Goal: Task Accomplishment & Management: Complete application form

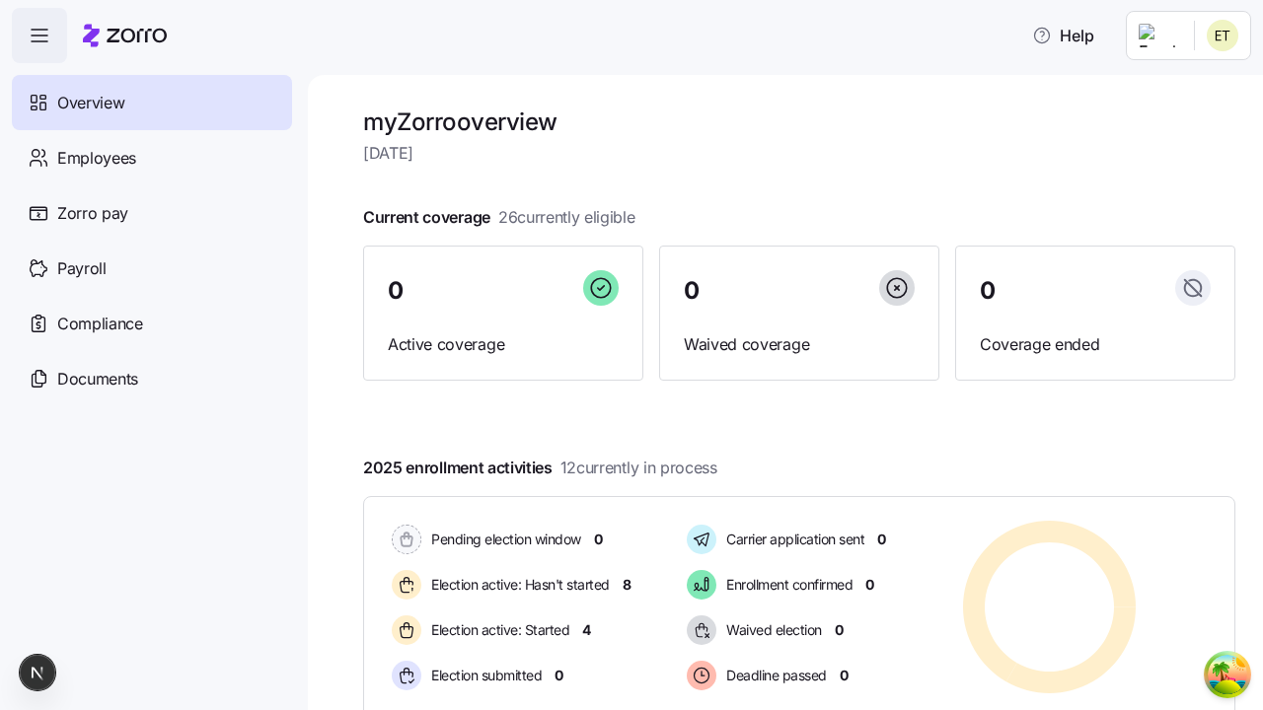
click at [96, 157] on span "Employees" at bounding box center [96, 158] width 79 height 25
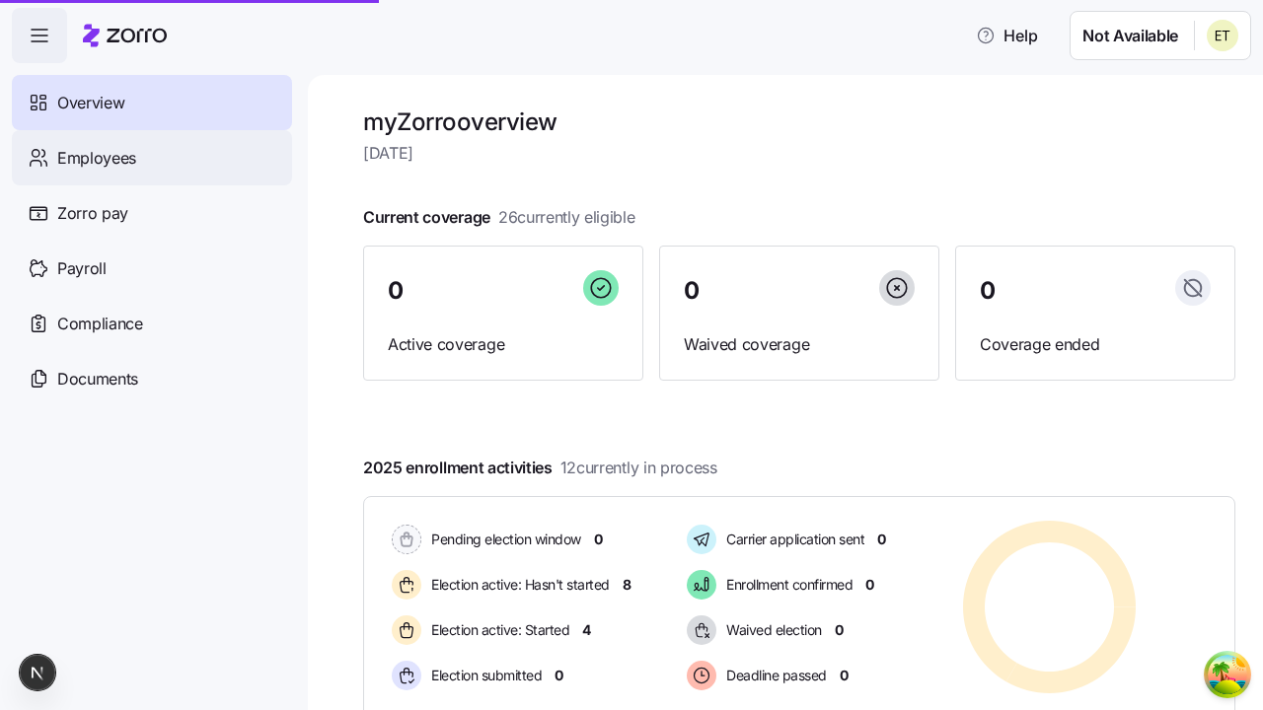
click at [1158, 180] on html "Help Not Available Overview Employees Zorro pay Payroll Compliance Documents my…" at bounding box center [631, 349] width 1263 height 699
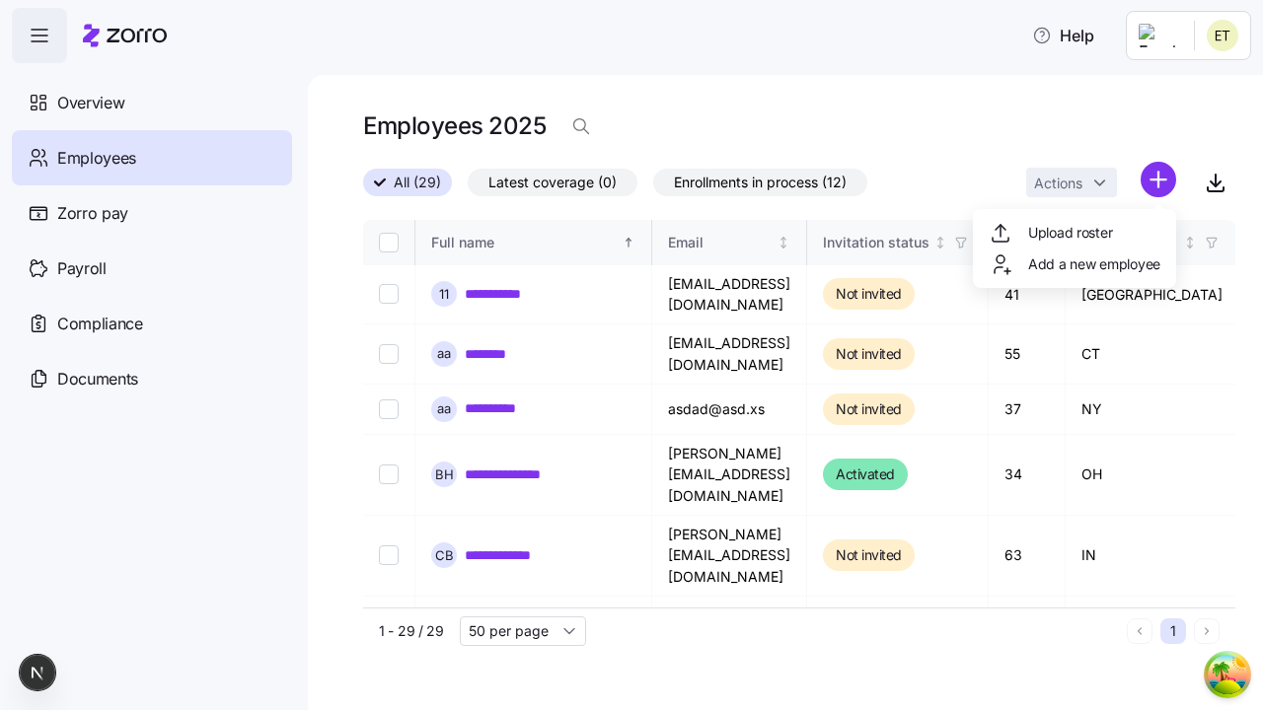
click at [1074, 264] on span "Add a new employee" at bounding box center [1094, 265] width 132 height 20
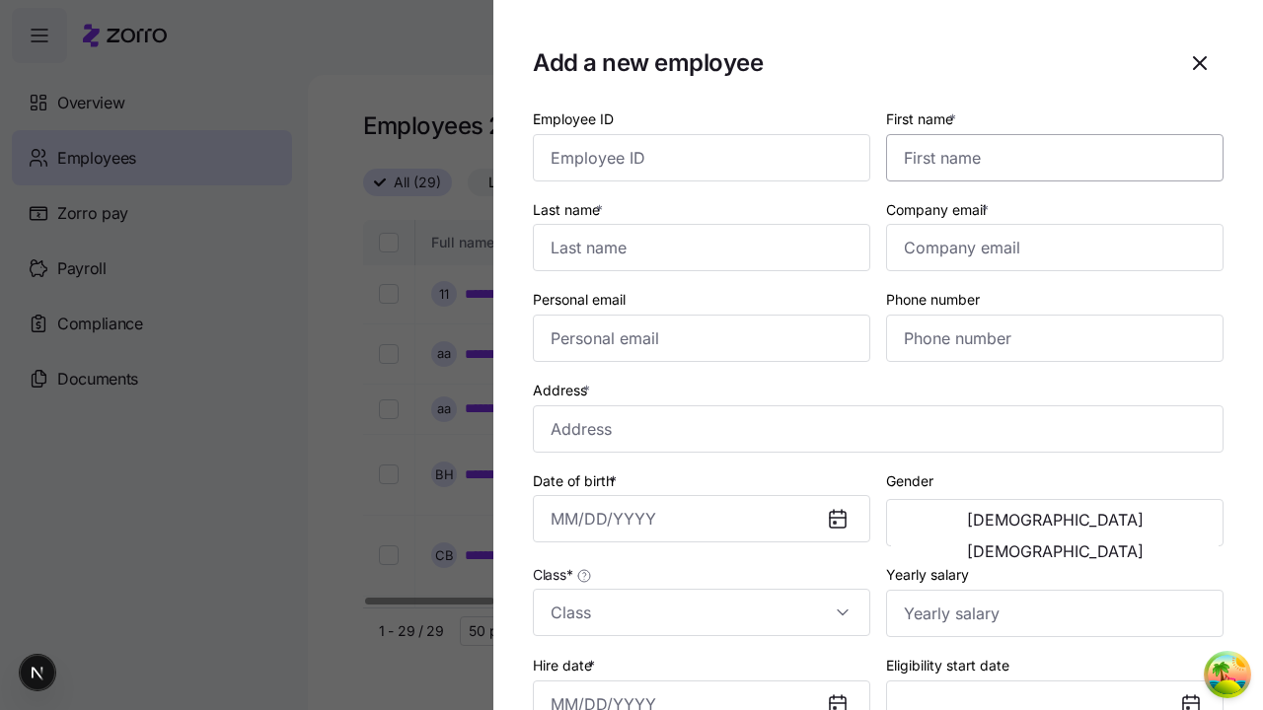
click at [1047, 134] on input "First name *" at bounding box center [1054, 157] width 337 height 47
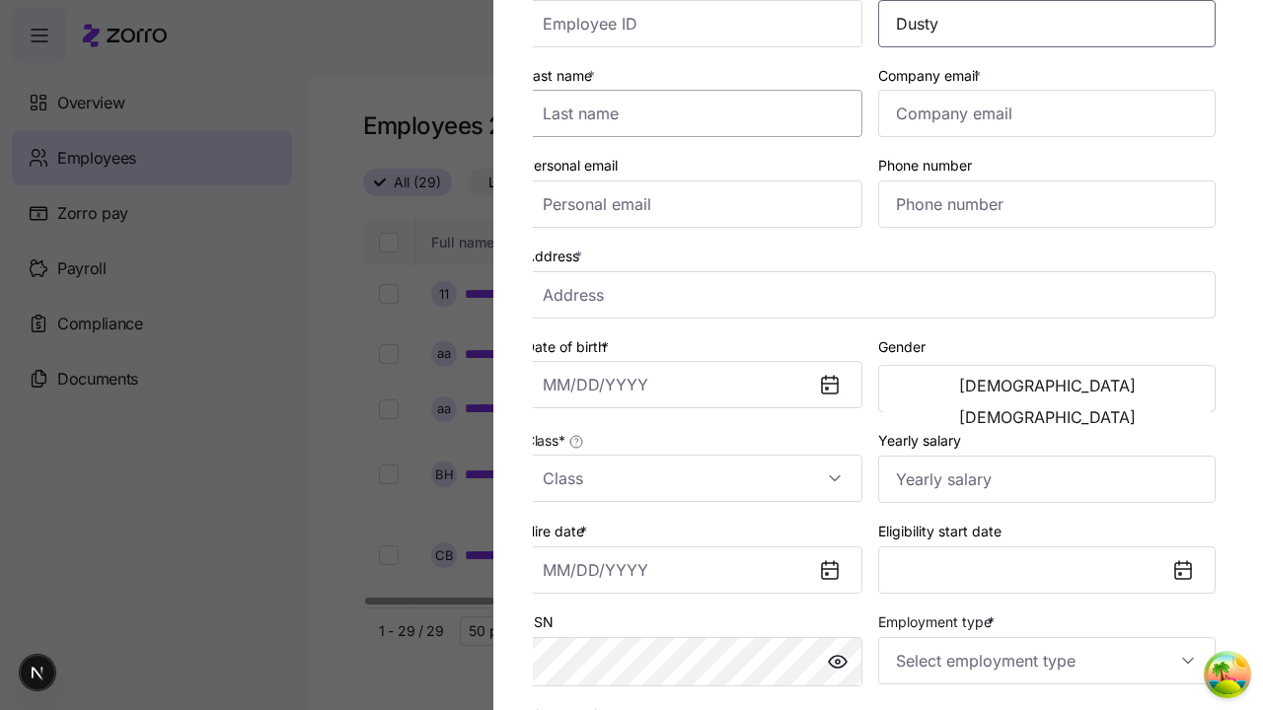
type input "Dusty"
click at [702, 113] on input "Last name *" at bounding box center [693, 113] width 337 height 47
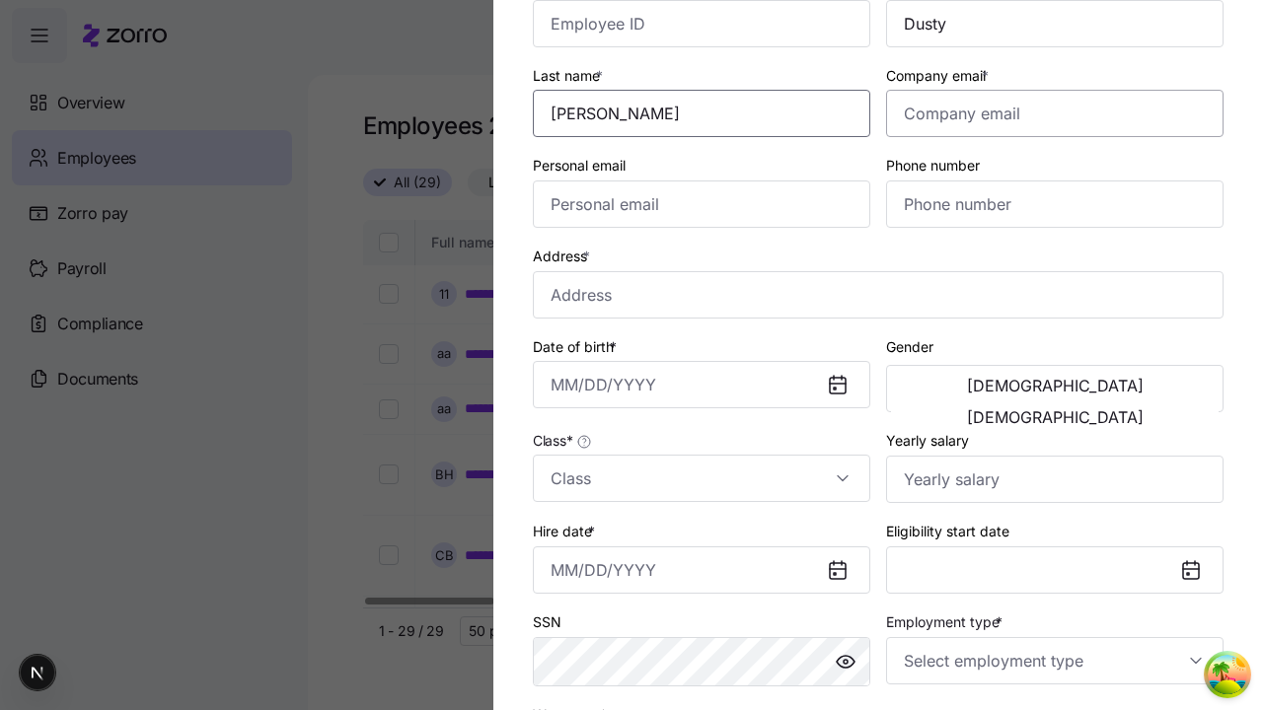
type input "Dickinson"
click at [1055, 113] on input "Company email *" at bounding box center [1054, 113] width 337 height 47
type input "demetris_tromp@hotmail.com"
click at [702, 204] on input "Personal email" at bounding box center [701, 204] width 337 height 47
type input "demetris_tromp@hotmail.com"
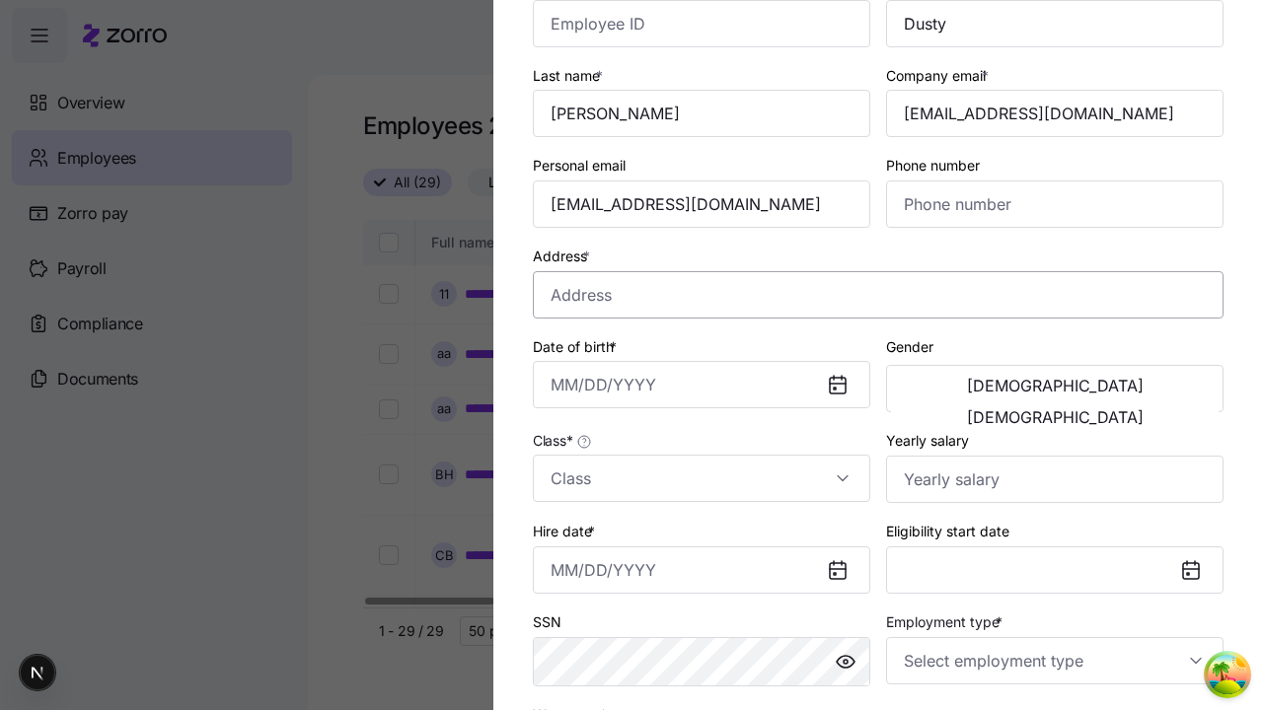
click at [878, 294] on input "Address *" at bounding box center [878, 294] width 691 height 47
type input "5th Ave, New York, NY, USA"
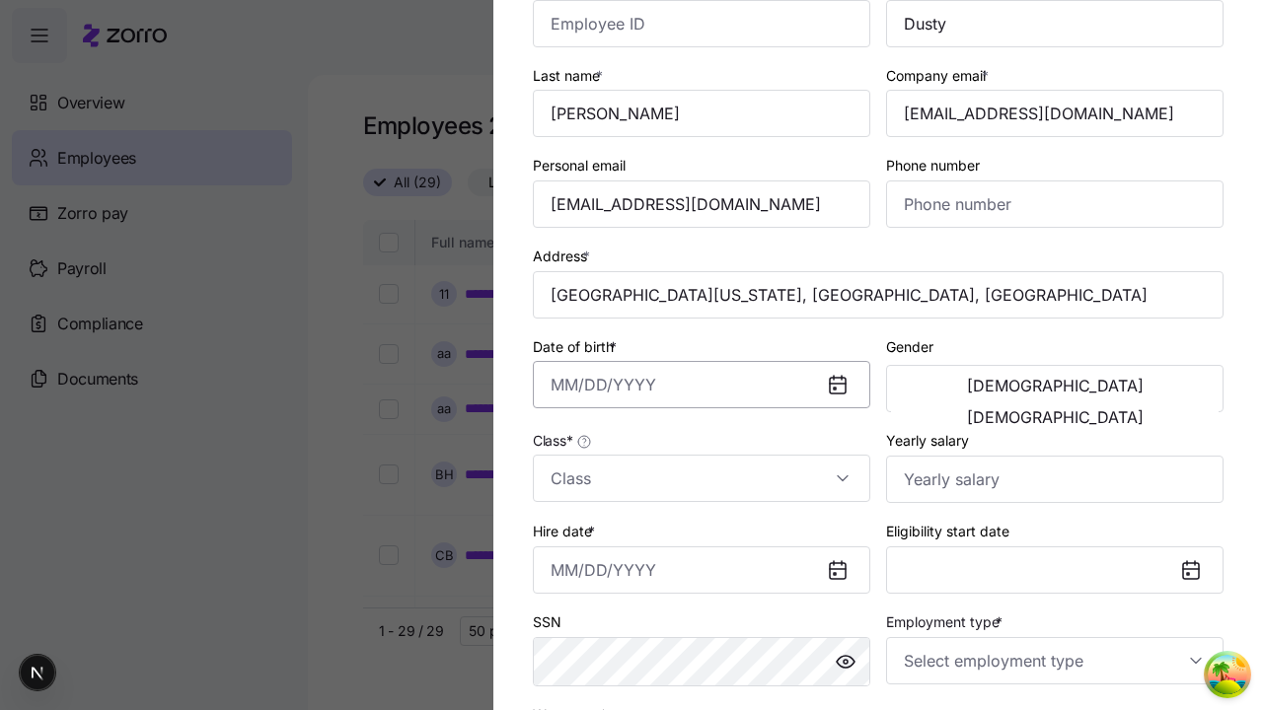
click at [702, 385] on input "Date of birth *" at bounding box center [701, 384] width 337 height 47
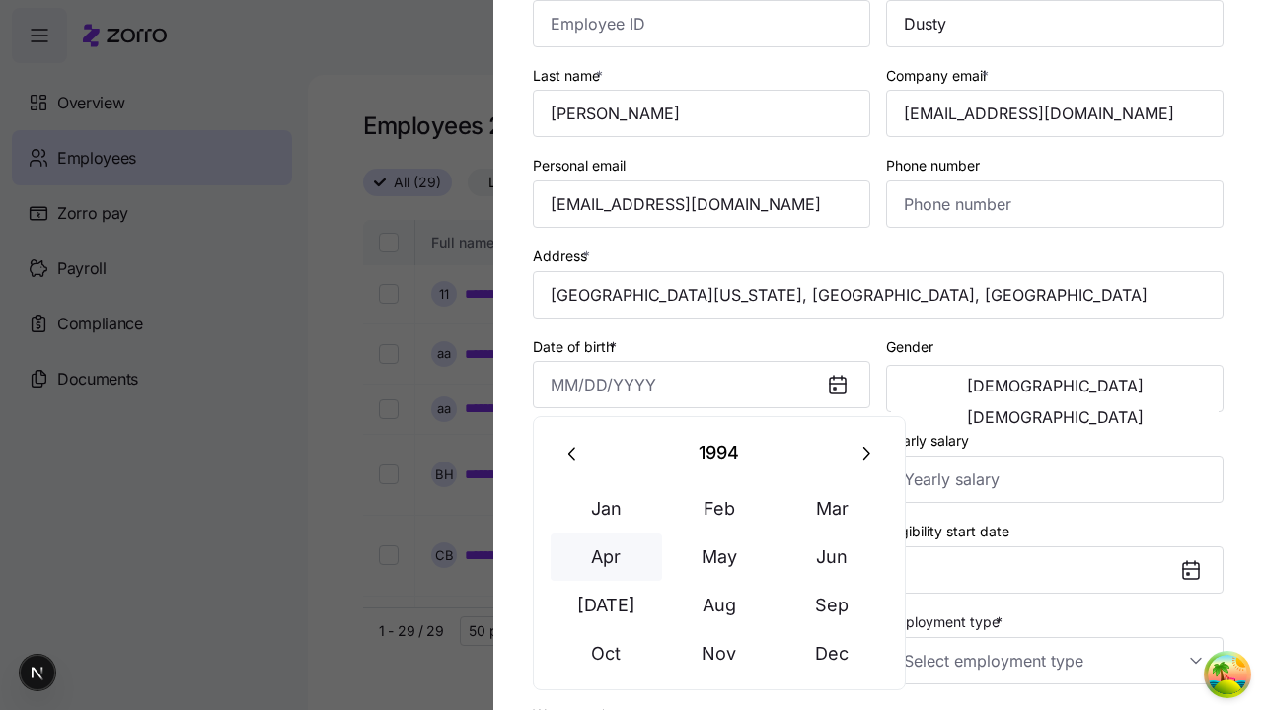
click at [606, 557] on button "Apr" at bounding box center [607, 557] width 112 height 47
type input "April 15, 1994"
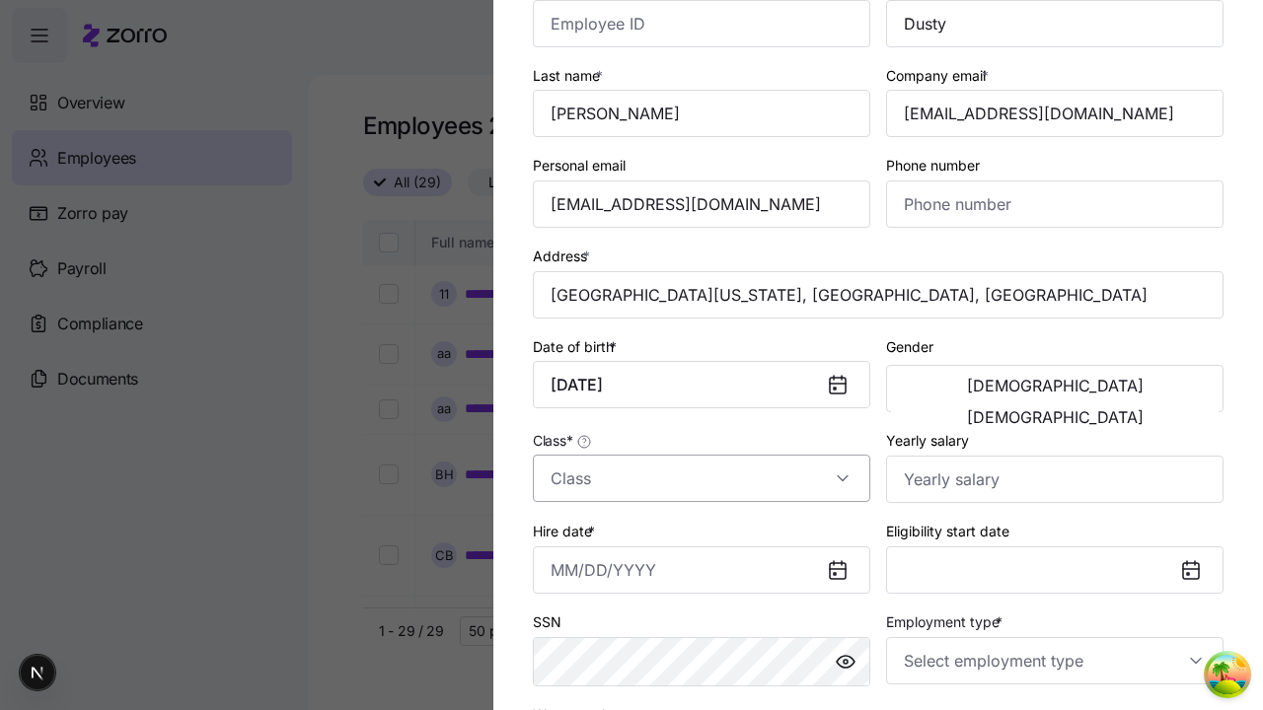
click at [973, 389] on span "Male" at bounding box center [1055, 386] width 177 height 16
click at [702, 479] on input "Class *" at bounding box center [701, 478] width 337 height 47
click at [0, 0] on div "class1" at bounding box center [0, 0] width 0 height 0
type input "class1"
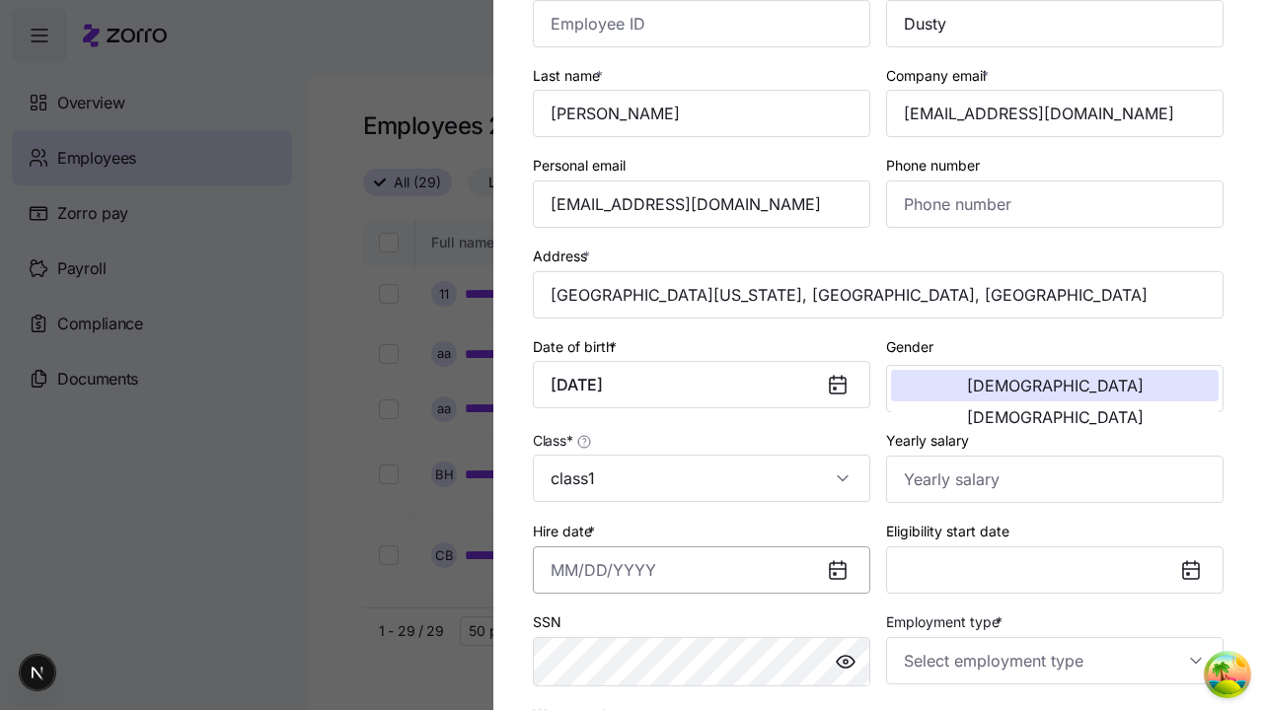
click at [702, 569] on input "Hire date *" at bounding box center [701, 570] width 337 height 47
type input "September 19, 2025"
click at [1055, 660] on input "Employment type *" at bounding box center [1054, 660] width 337 height 47
click at [0, 0] on div "Full Time" at bounding box center [0, 0] width 0 height 0
type input "Full Time"
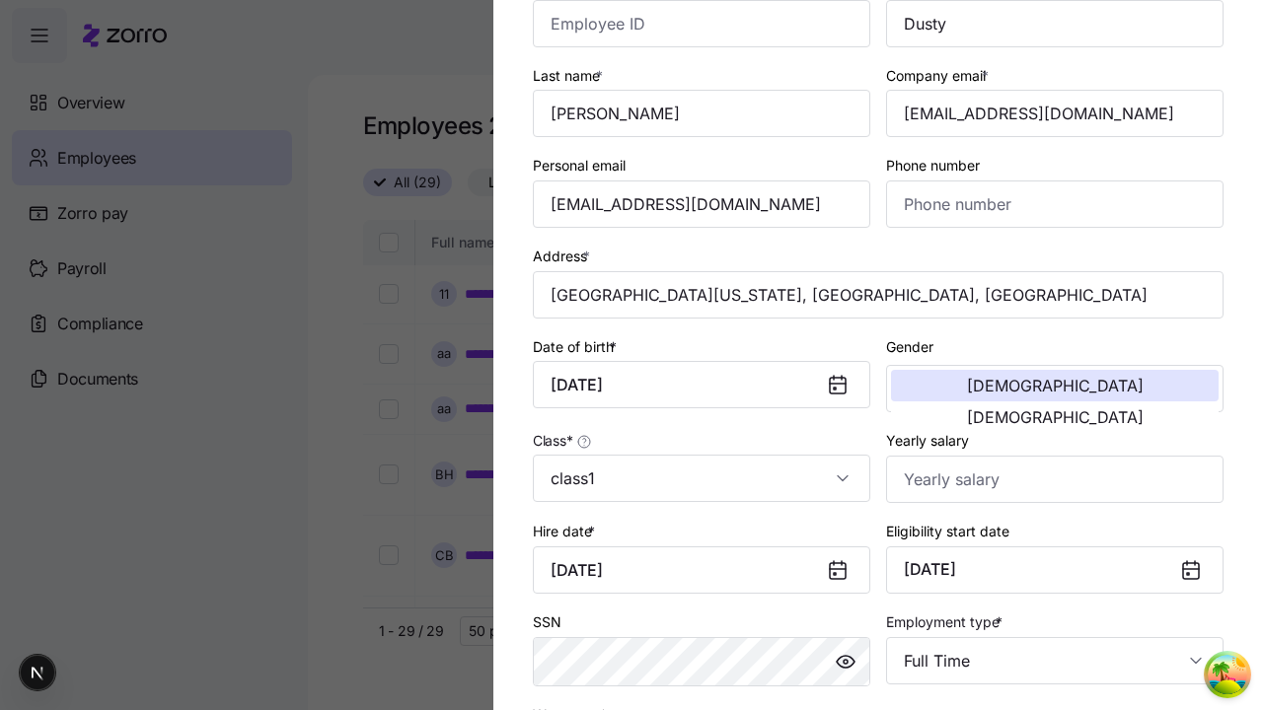
click at [0, 0] on div "Salary" at bounding box center [0, 0] width 0 height 0
type input "Salary"
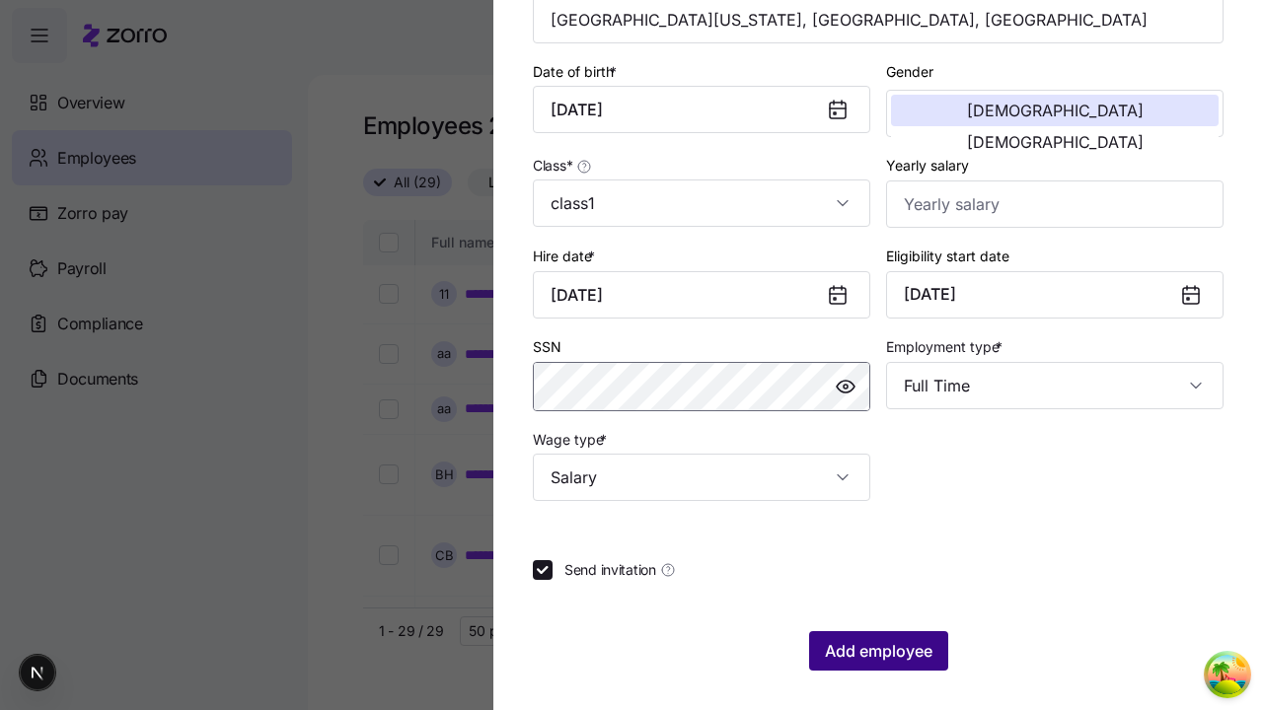
click at [877, 651] on span "Add employee" at bounding box center [879, 651] width 108 height 24
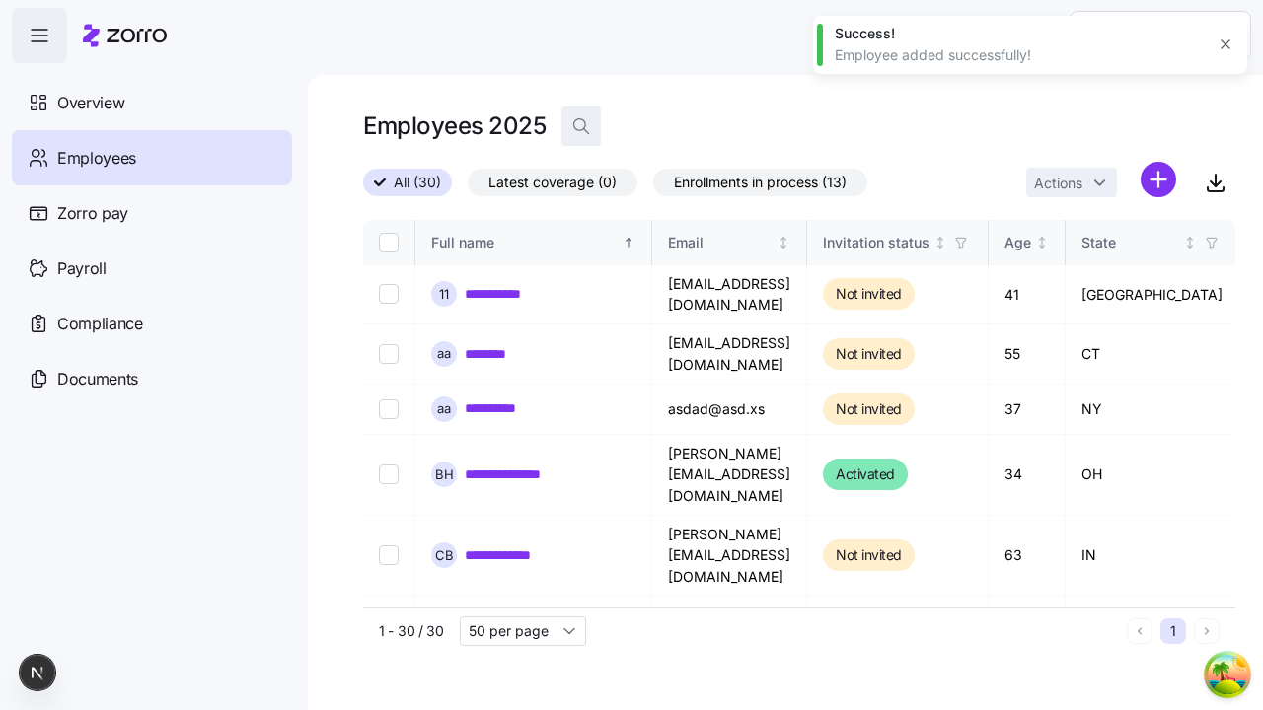
click at [580, 126] on icon "button" at bounding box center [581, 126] width 20 height 20
type input "demetris_tromp@hotmail.com"
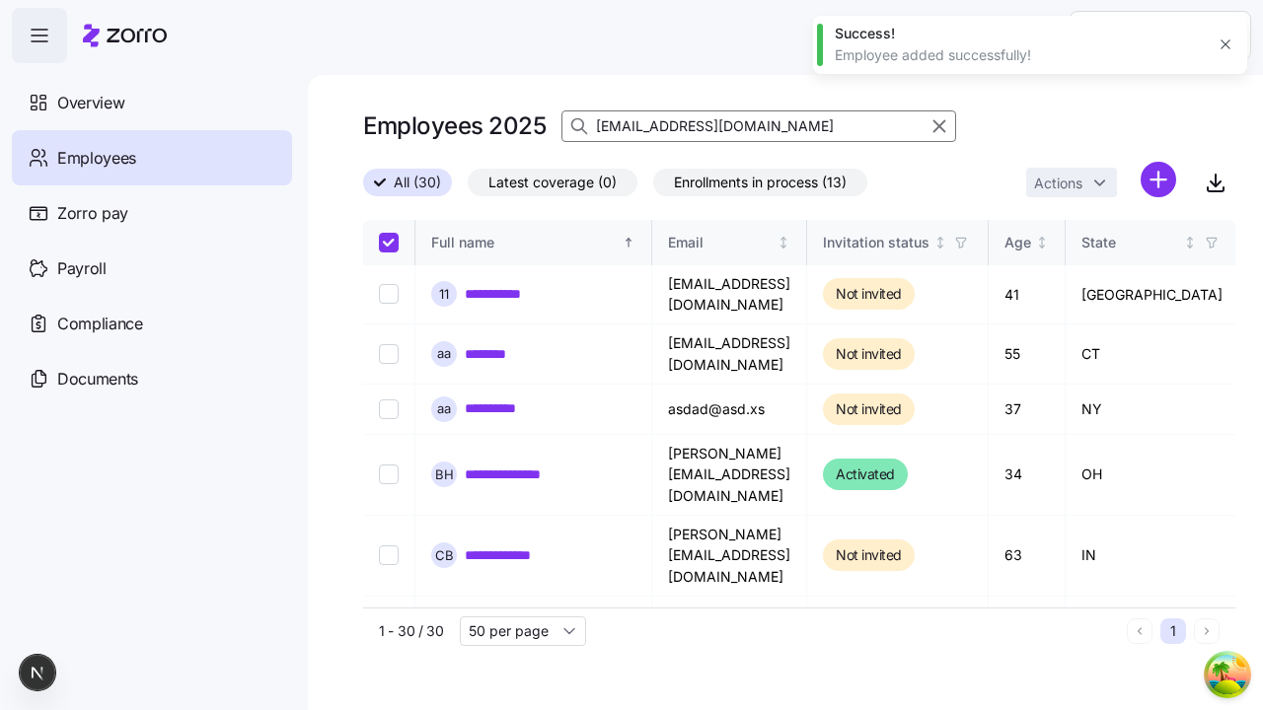
checkbox input "true"
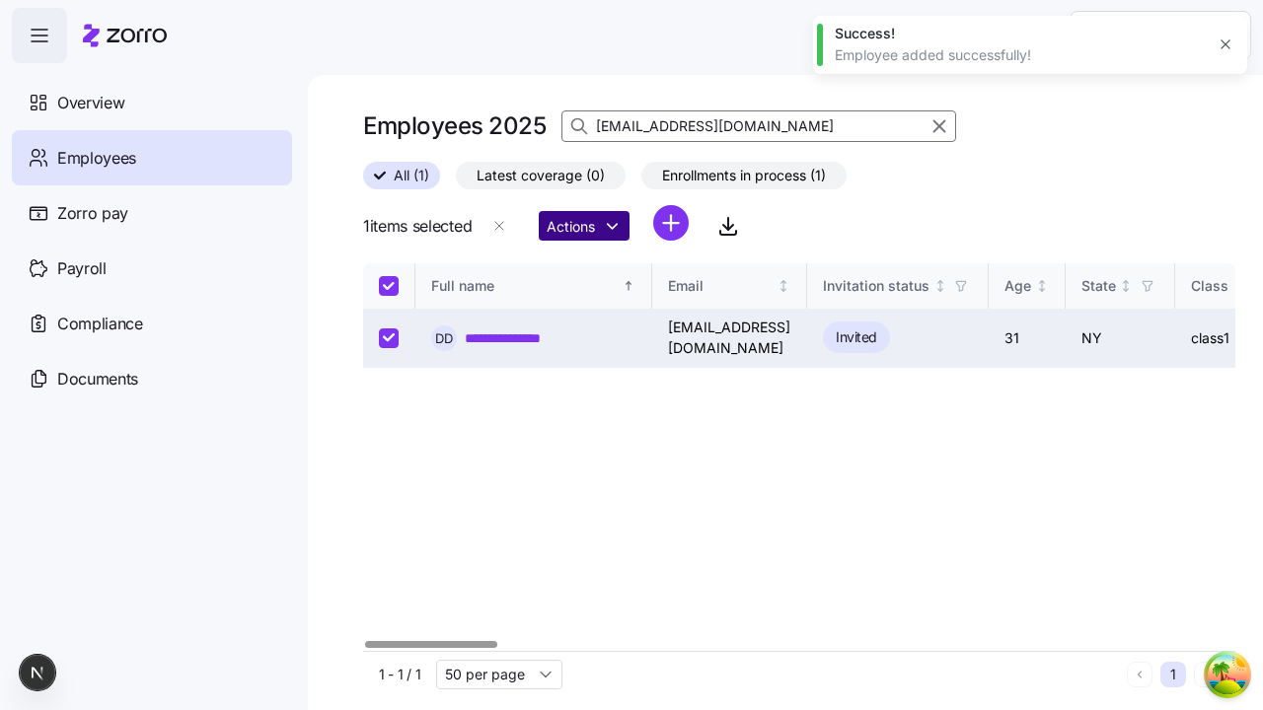
click at [589, 226] on html "**********" at bounding box center [631, 349] width 1263 height 699
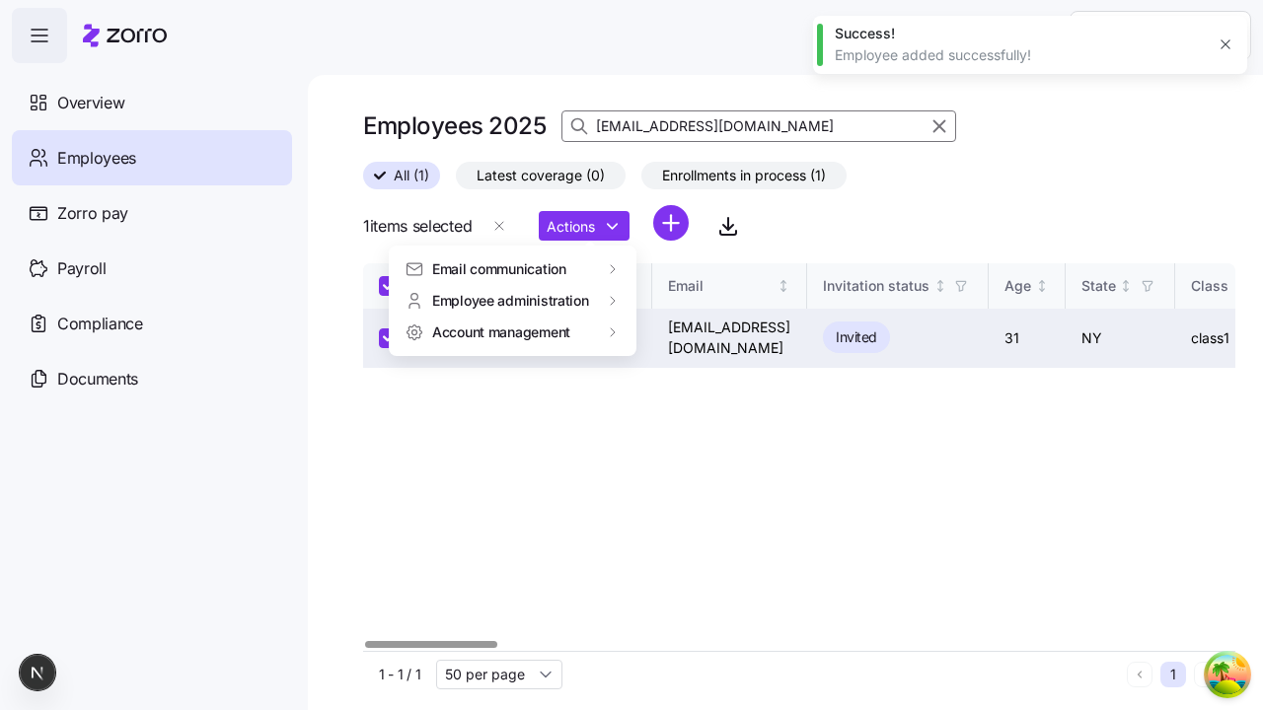
click at [502, 332] on span "Account management" at bounding box center [501, 333] width 138 height 20
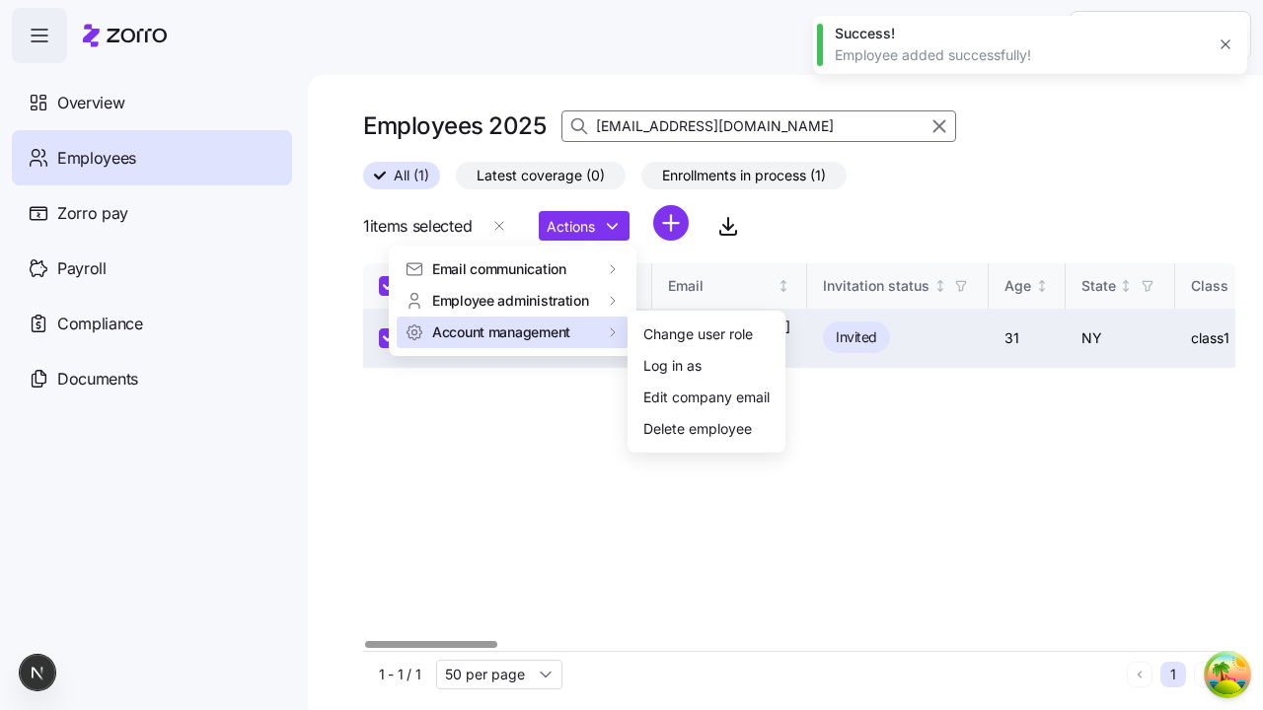
click at [699, 335] on div "Change user role" at bounding box center [698, 335] width 110 height 22
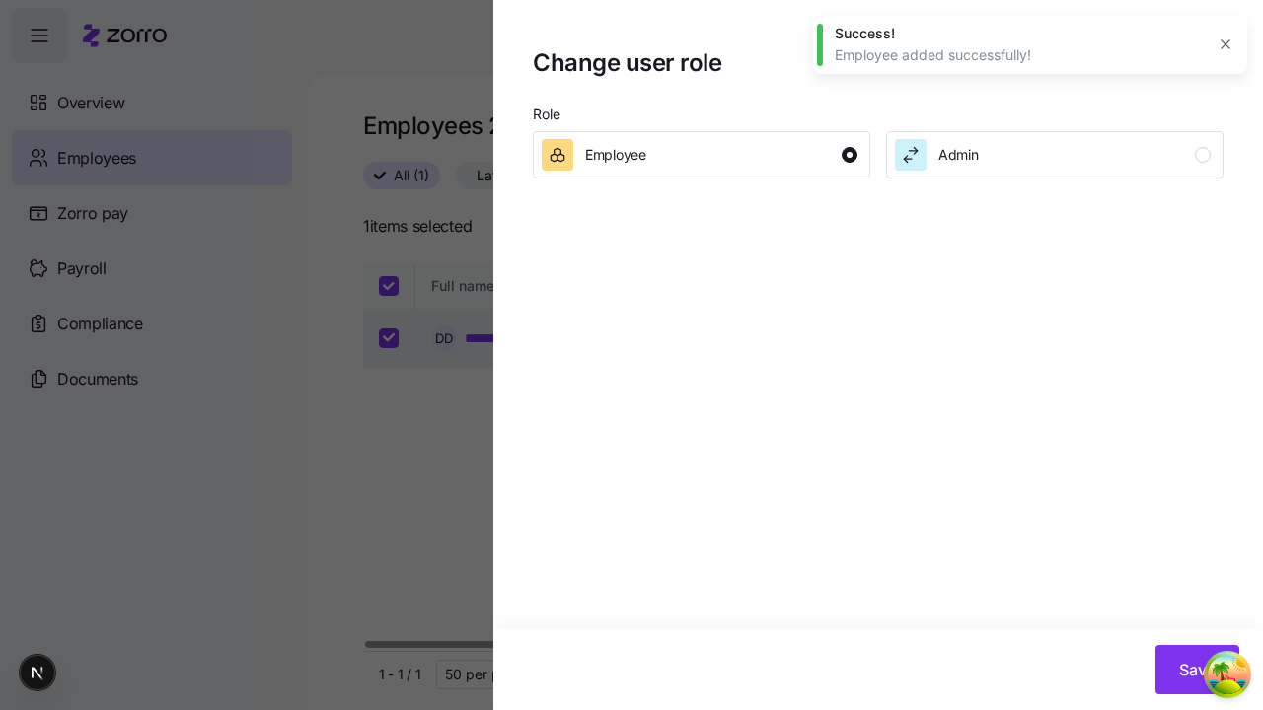
click at [1055, 154] on div "Admin" at bounding box center [1053, 155] width 316 height 32
click at [1197, 670] on span "Save" at bounding box center [1197, 670] width 37 height 24
